Goal: Navigation & Orientation: Go to known website

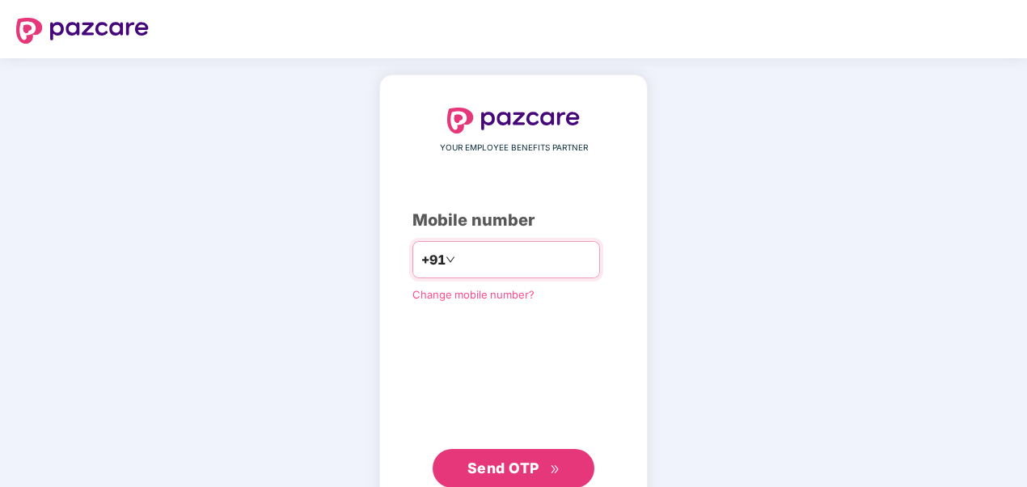
click at [467, 264] on input "number" at bounding box center [524, 260] width 133 height 26
type input "**********"
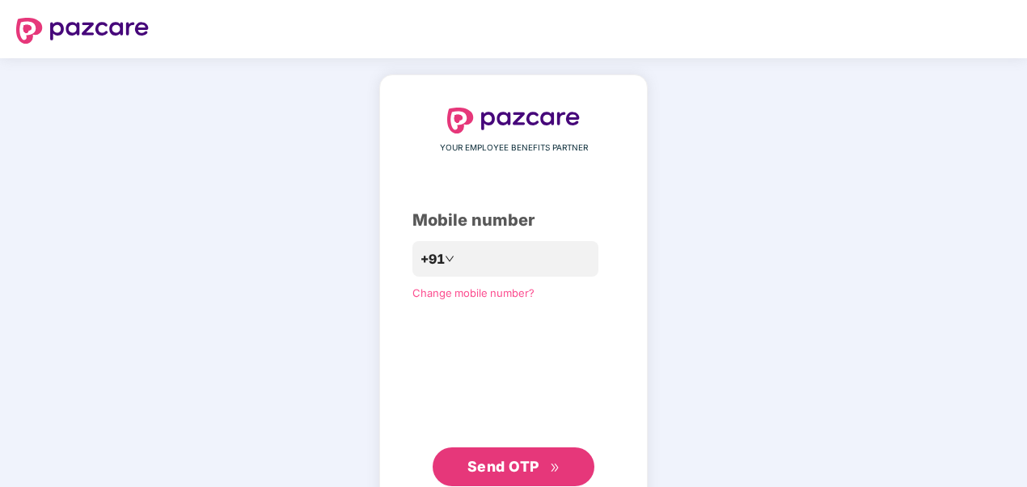
click at [508, 462] on span "Send OTP" at bounding box center [503, 466] width 72 height 17
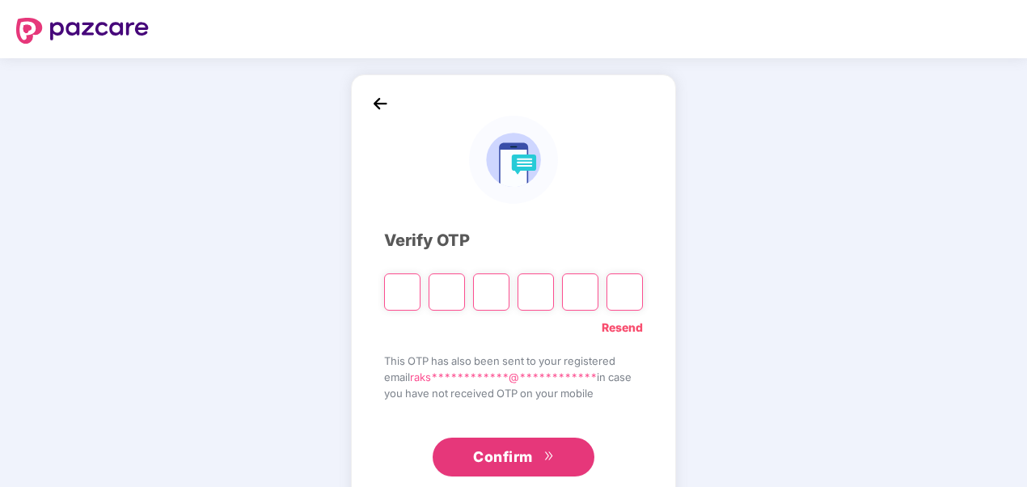
click at [380, 280] on div "**********" at bounding box center [513, 292] width 325 height 437
